Goal: Task Accomplishment & Management: Complete application form

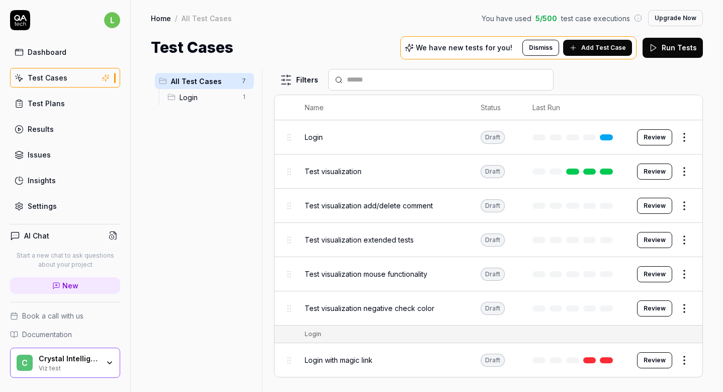
click at [592, 49] on span "Add Test Case" at bounding box center [603, 47] width 45 height 9
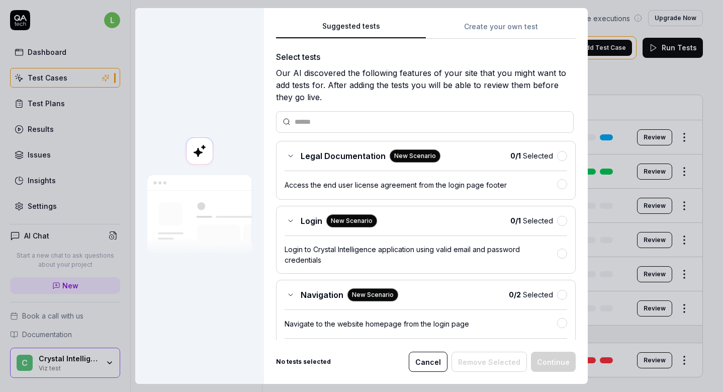
click at [501, 35] on button "Create your own test" at bounding box center [501, 30] width 150 height 18
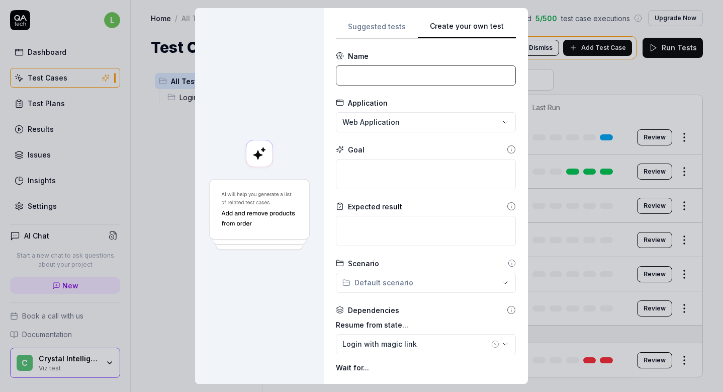
click at [437, 75] on input at bounding box center [426, 75] width 180 height 20
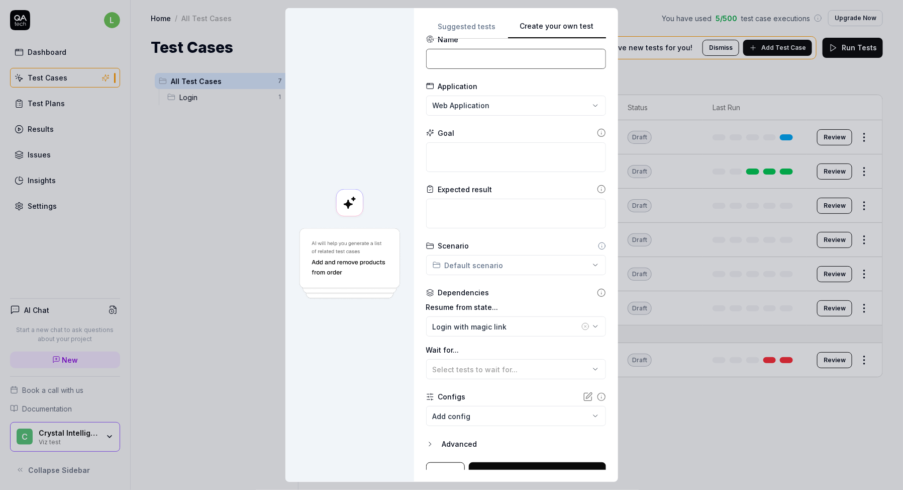
scroll to position [16, 0]
paste input "Transaction Details Panel – ETH-like & BTC-like"
type input "Transaction Details Panel – ETH-like & BTC-like"
click at [460, 154] on textarea at bounding box center [516, 158] width 180 height 30
paste textarea "Verify that transaction details panel works correctly for ETH-like and BTC-like…"
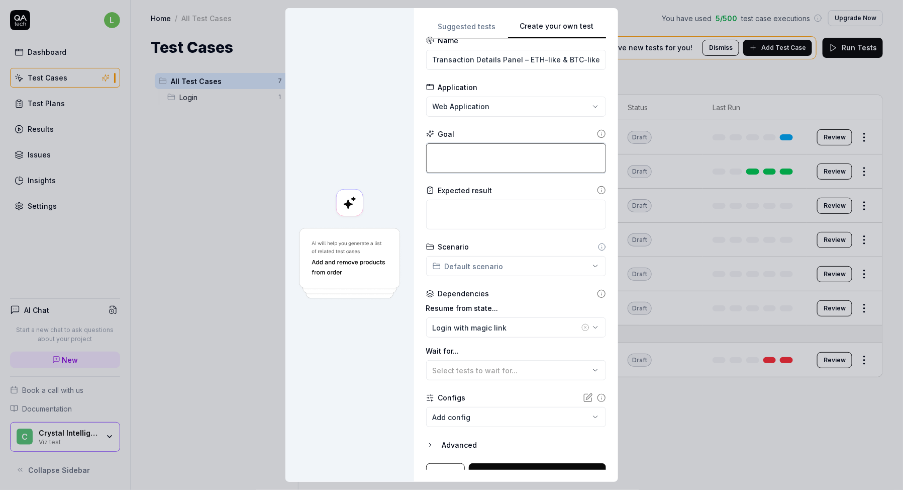
type textarea "*"
type textarea "Verify that transaction details panel works correctly for ETH-like and BTC-like…"
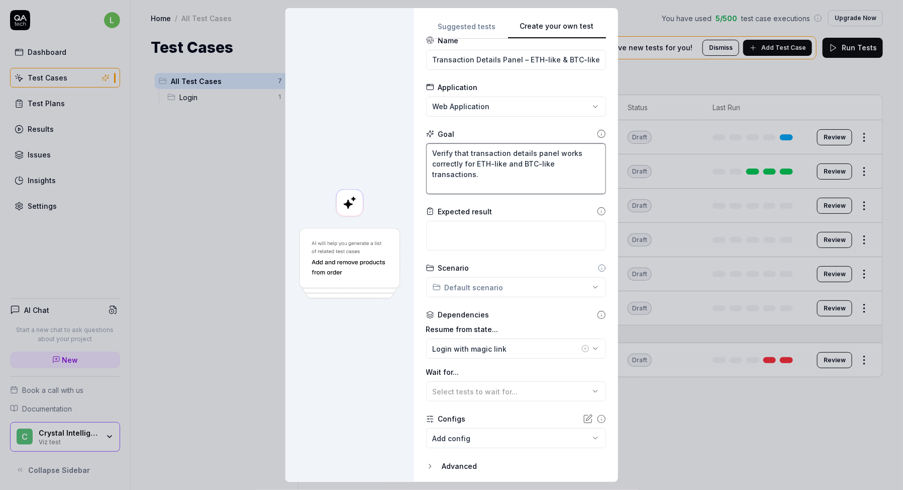
type textarea "*"
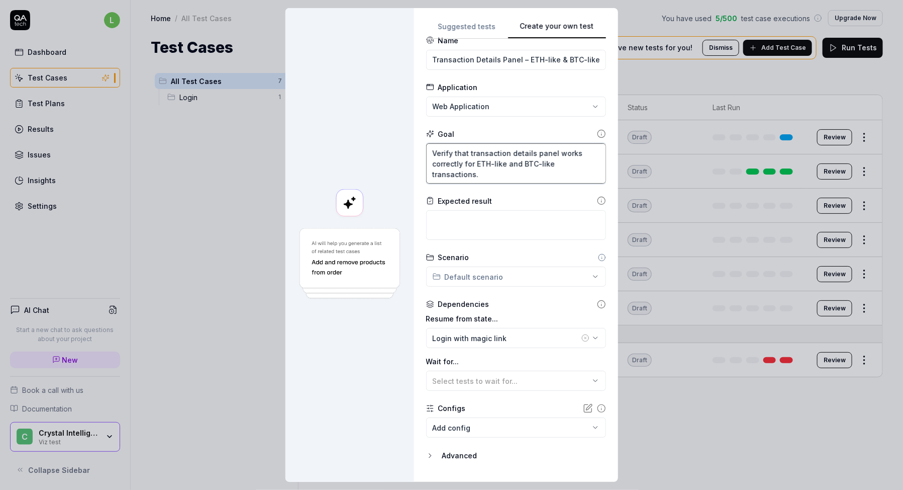
scroll to position [38, 0]
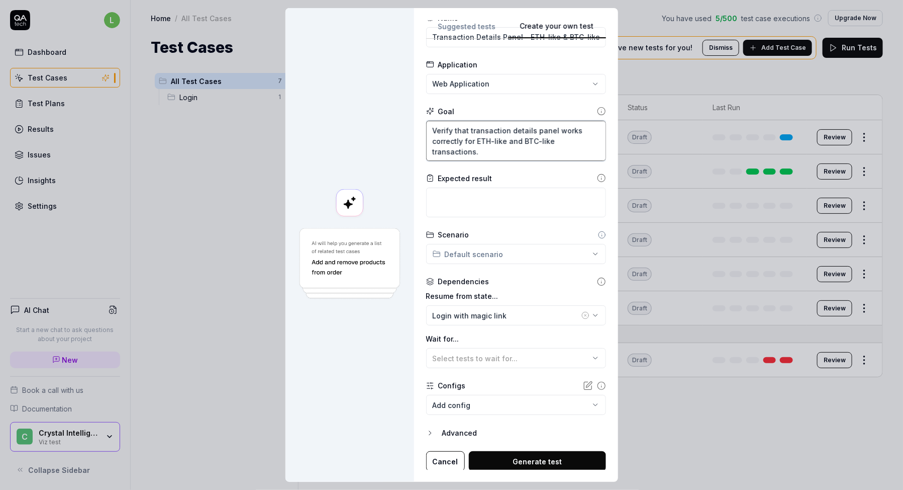
type textarea "Verify that transaction details panel works correctly for ETH-like and BTC-like…"
click at [511, 201] on textarea at bounding box center [516, 203] width 180 height 30
paste textarea "For both ETH-like and BTC-like transactions: - Inputs and Outputs are displayed…"
type textarea "*"
type textarea "For both ETH-like and BTC-like transactions: - Inputs and Outputs are displayed…"
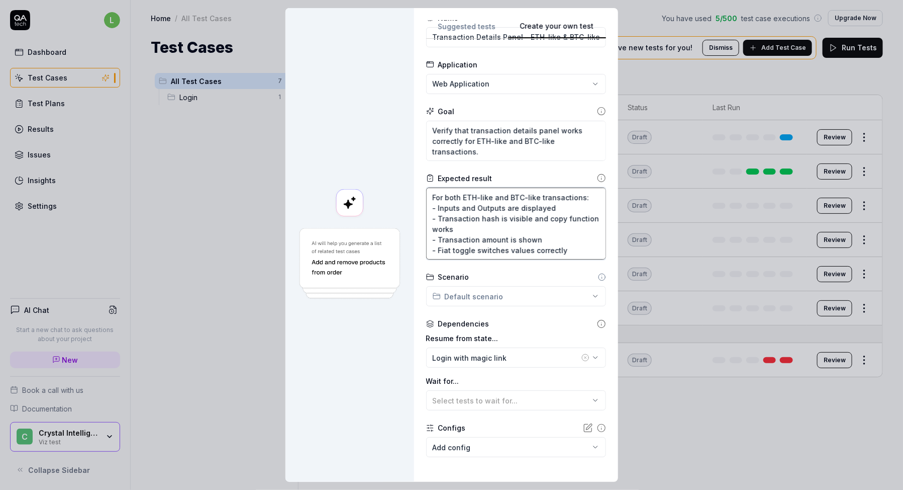
paste textarea "For both ETH-like and BTC-like transactions: - Inputs and Outputs are displayed…"
type textarea "*"
type textarea "For both ETH-like and BTC-like transactions: - Inputs and Outputs are displayed…"
paste textarea
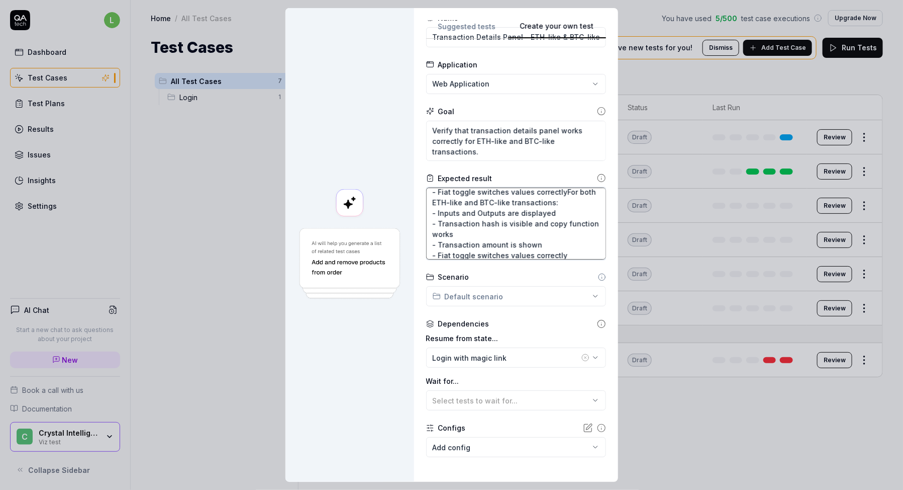
type textarea "*"
type textarea "For both ETH-like and BTC-like transactions: - Inputs and Outputs are displayed…"
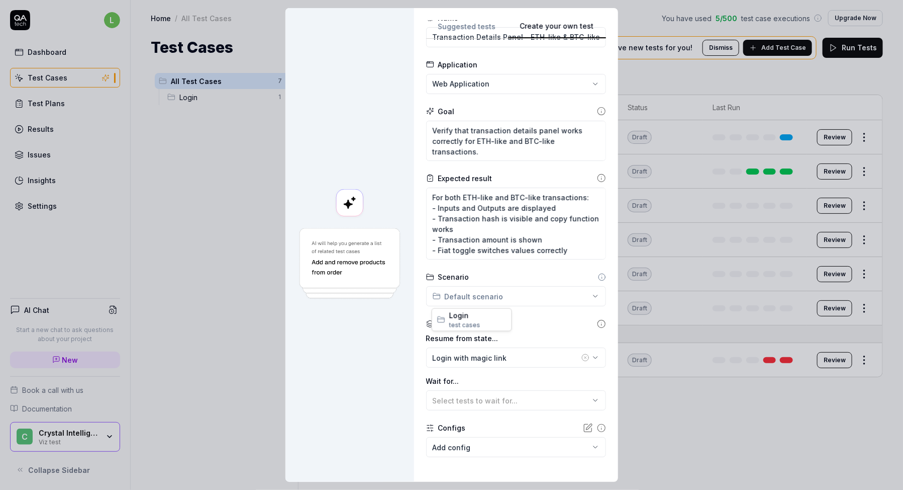
click at [486, 300] on div "**********" at bounding box center [451, 245] width 903 height 490
click at [500, 272] on div "**********" at bounding box center [451, 245] width 903 height 490
type textarea "*"
